Goal: Task Accomplishment & Management: Manage account settings

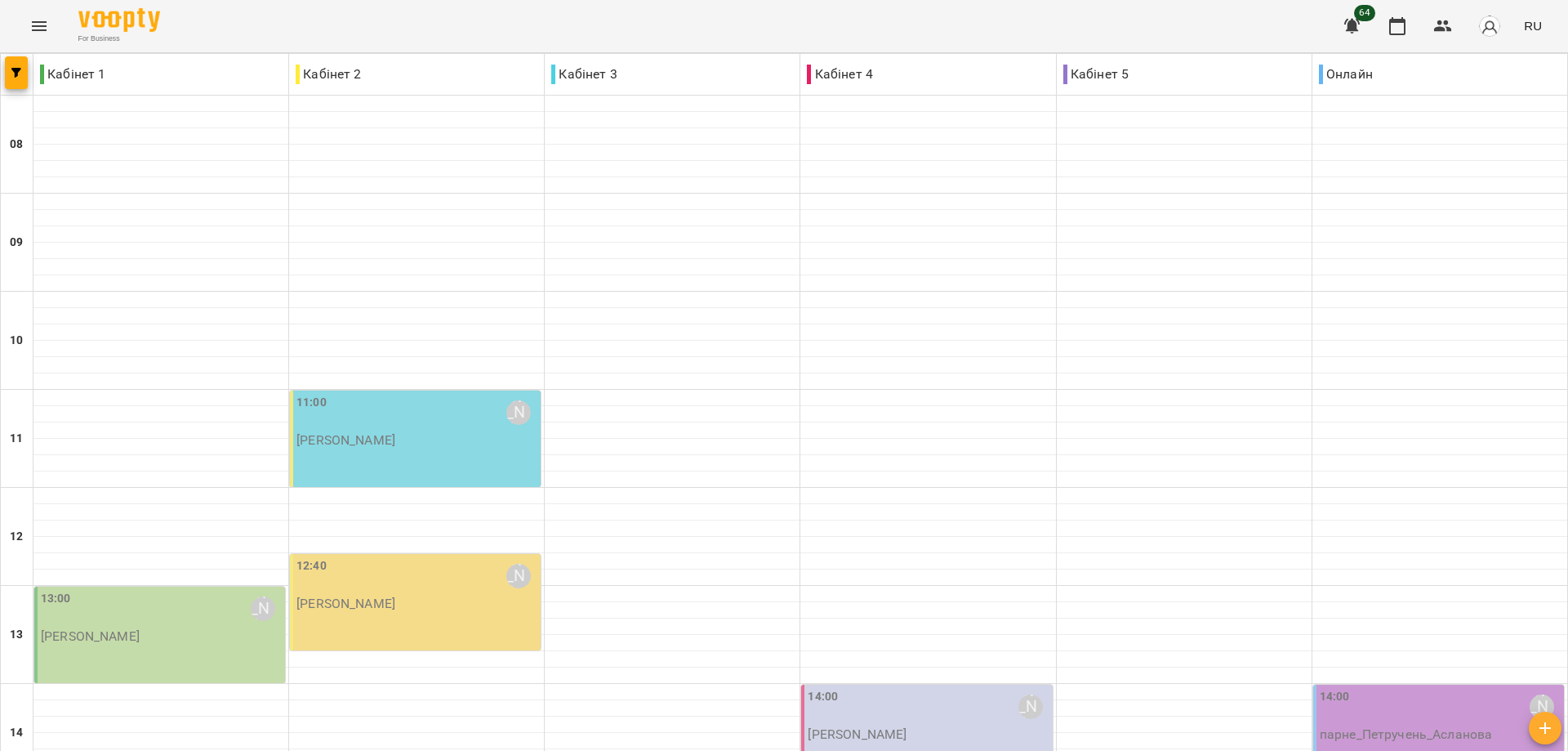
click at [399, 428] on div "11:00 Романюк Олена Олександрівна" at bounding box center [416, 412] width 241 height 38
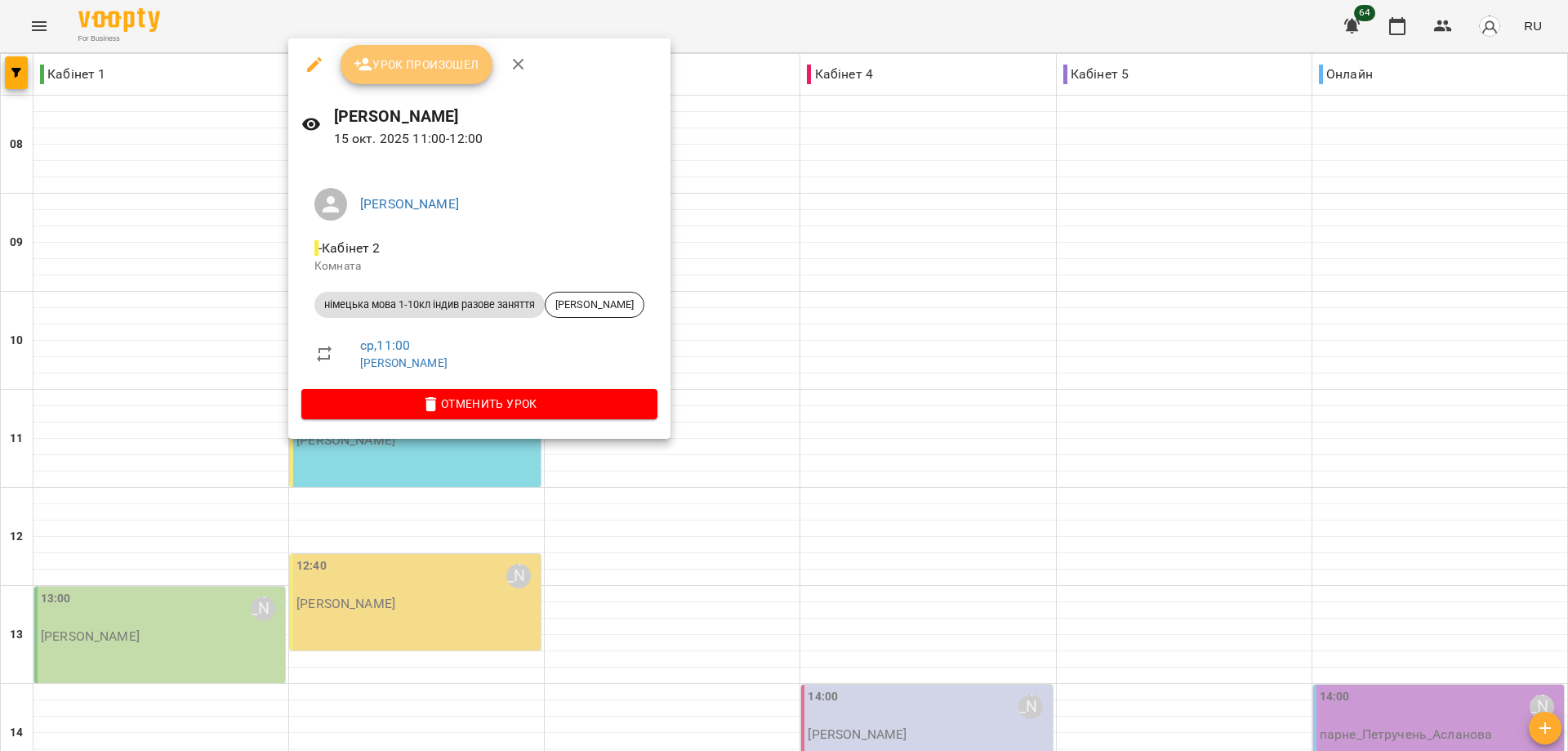
click at [445, 75] on button "Урок произошел" at bounding box center [416, 64] width 152 height 40
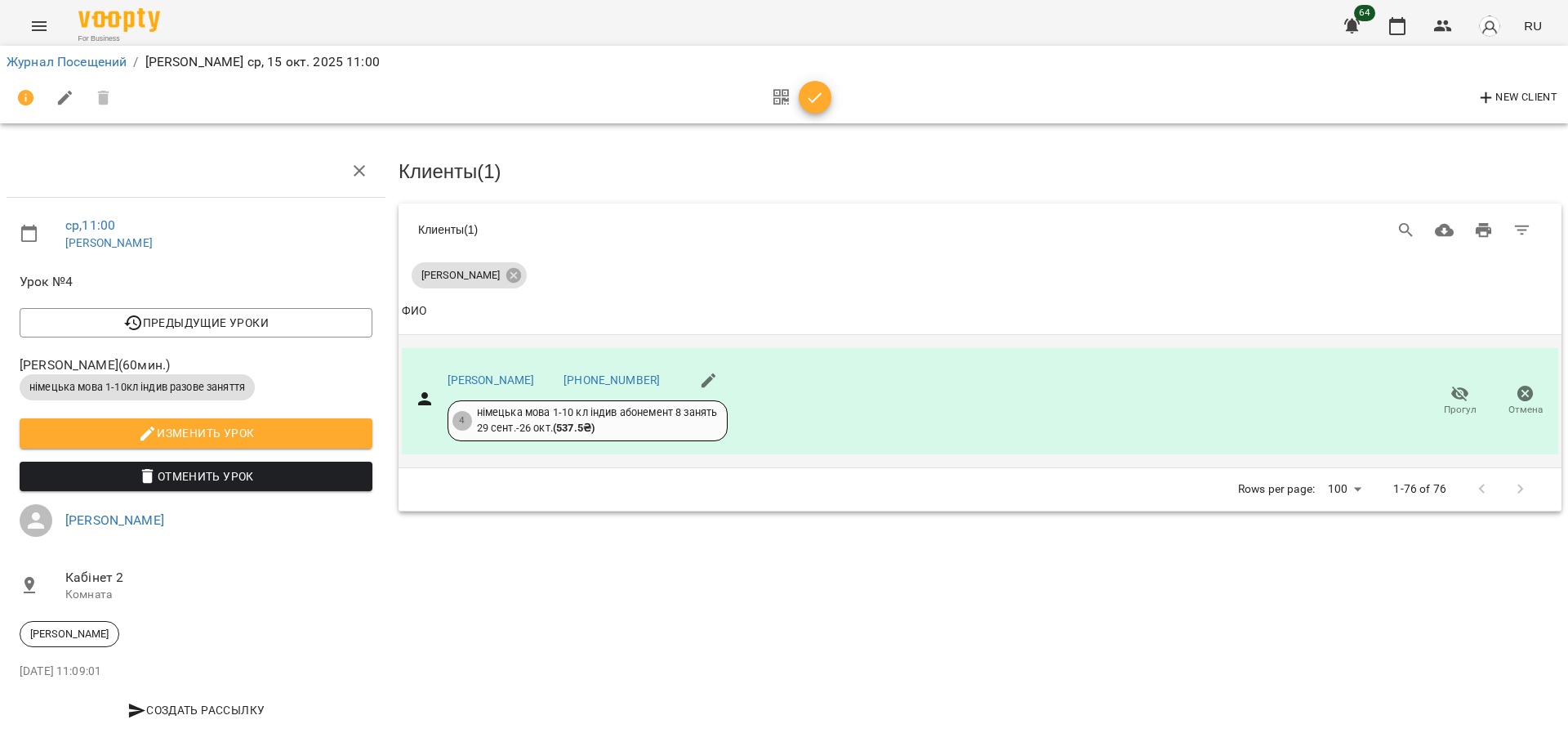
click at [1460, 394] on span "Прогул" at bounding box center [1459, 401] width 45 height 33
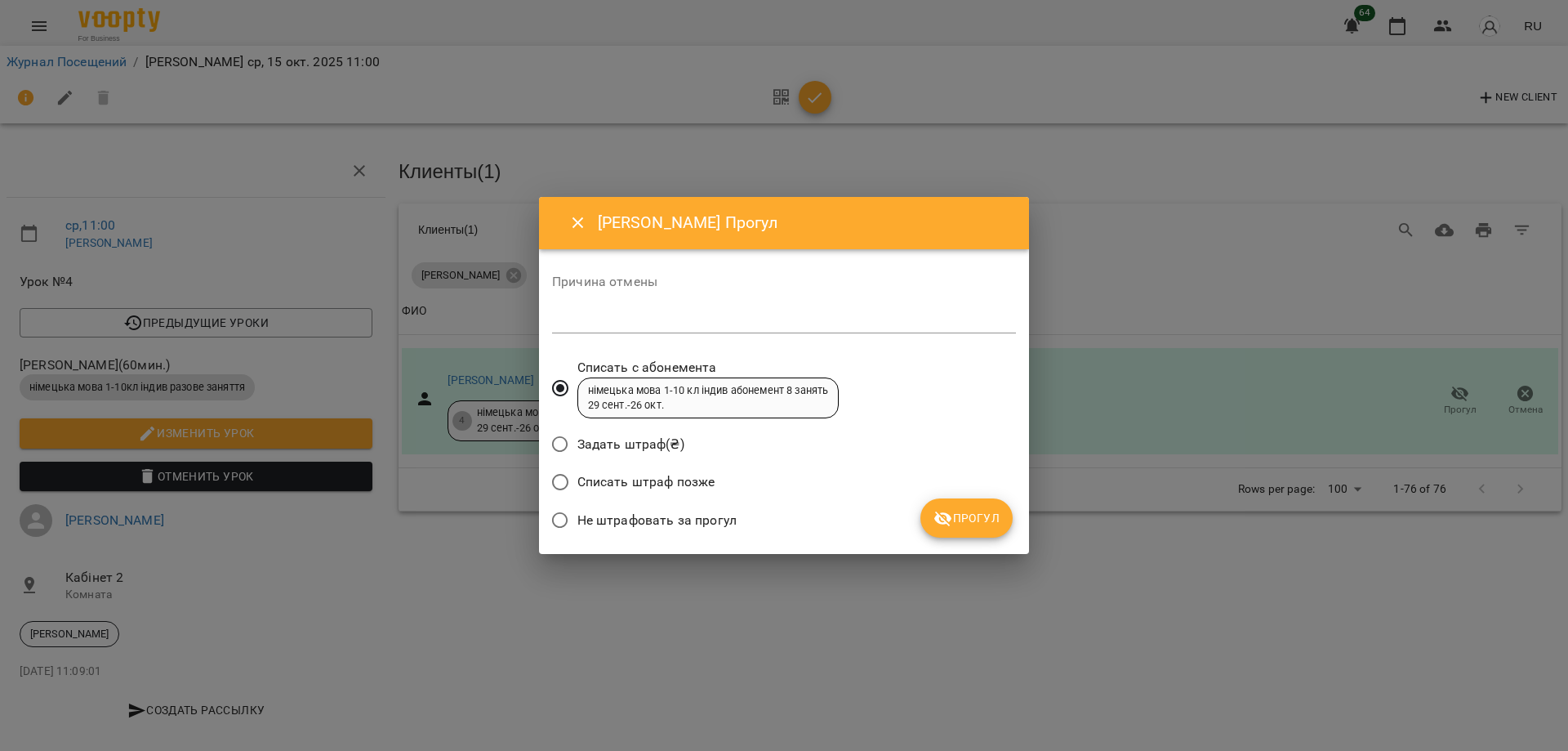
click at [612, 315] on textarea at bounding box center [784, 319] width 463 height 15
type textarea "******"
click at [962, 524] on span "Прогул" at bounding box center [966, 518] width 66 height 19
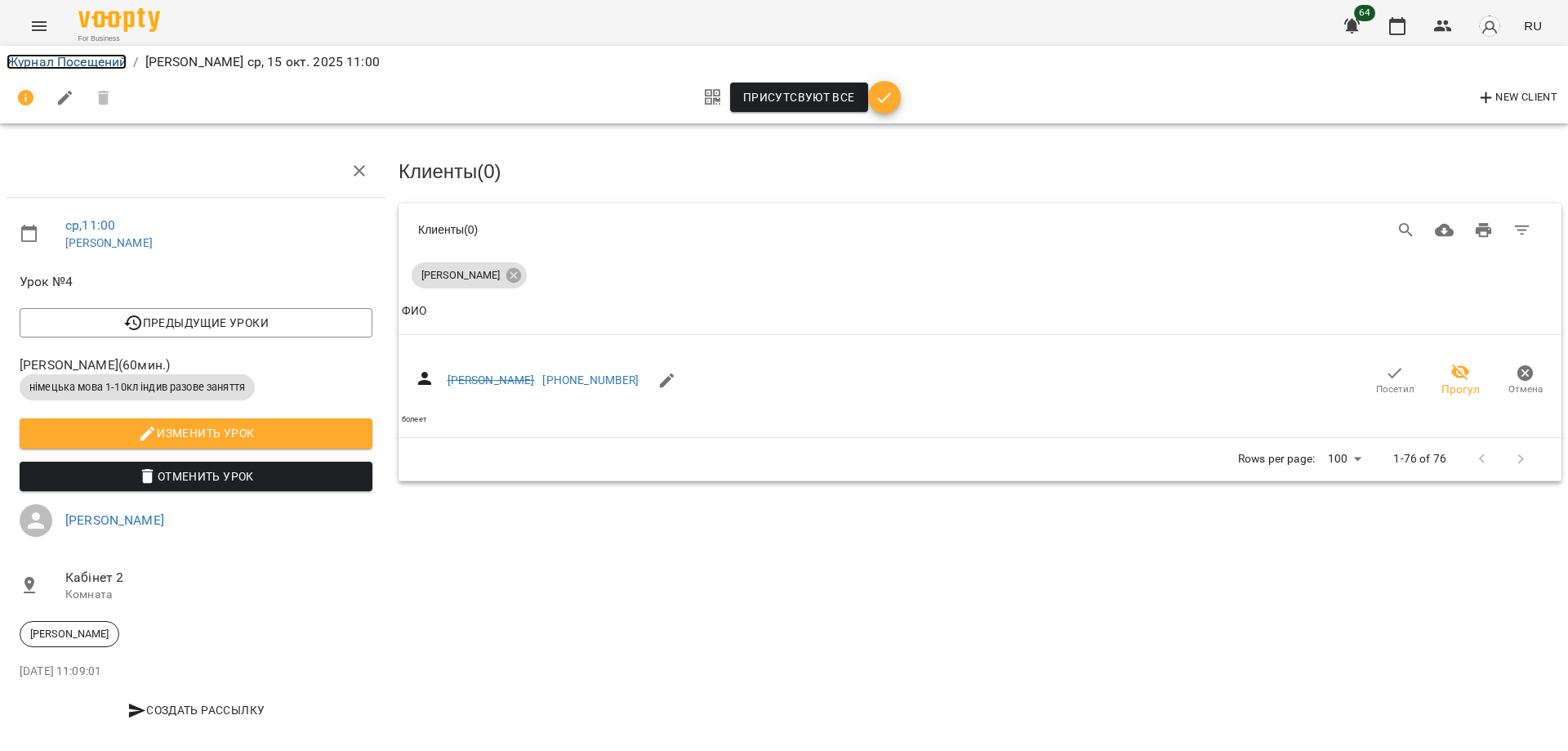
click at [48, 61] on link "Журнал Посещений" at bounding box center [67, 62] width 120 height 15
